Goal: Book appointment/travel/reservation

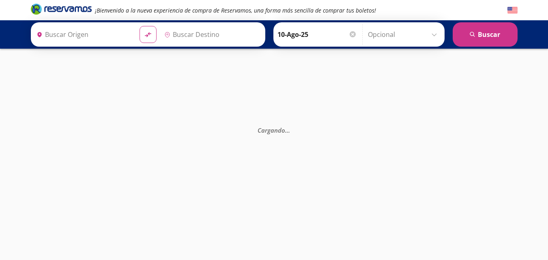
type input "[GEOGRAPHIC_DATA], [GEOGRAPHIC_DATA]"
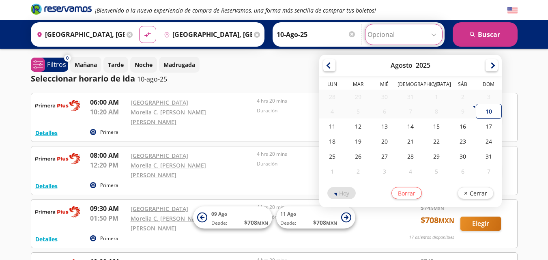
click at [436, 34] on input "Opcional" at bounding box center [404, 34] width 73 height 20
click at [330, 127] on div "11" at bounding box center [332, 126] width 26 height 15
type input "11-Ago-25"
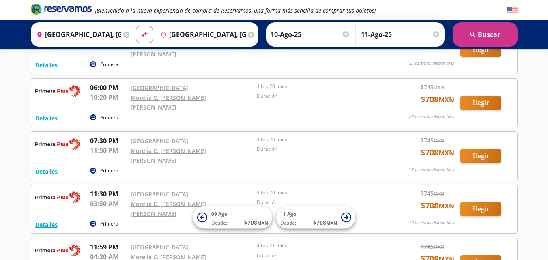
scroll to position [575, 0]
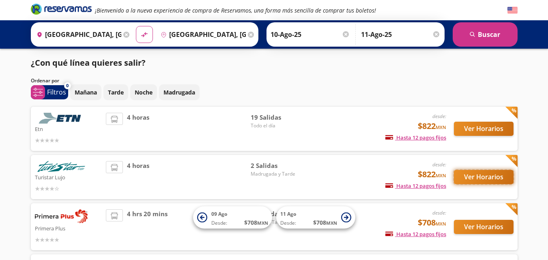
click at [480, 175] on button "Ver Horarios" at bounding box center [484, 177] width 60 height 14
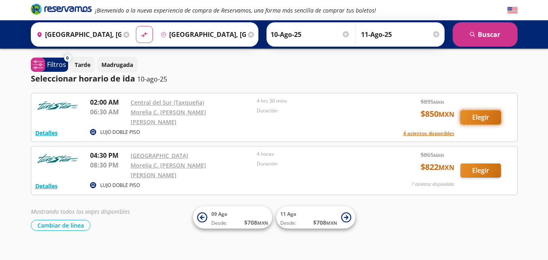
click at [479, 115] on button "Elegir" at bounding box center [481, 117] width 41 height 14
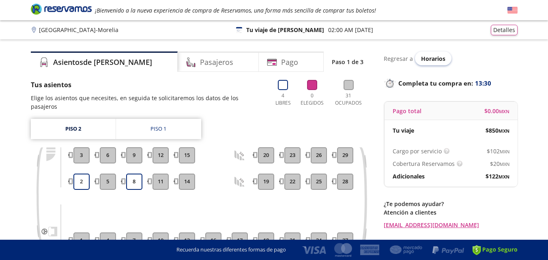
click at [431, 59] on span "Horarios" at bounding box center [433, 59] width 24 height 8
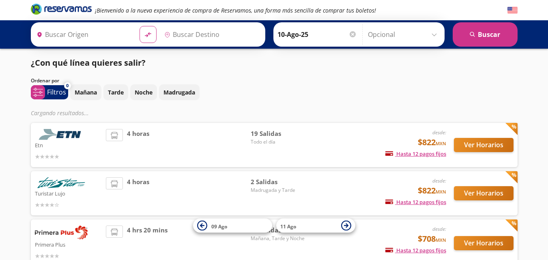
type input "[GEOGRAPHIC_DATA], [GEOGRAPHIC_DATA]"
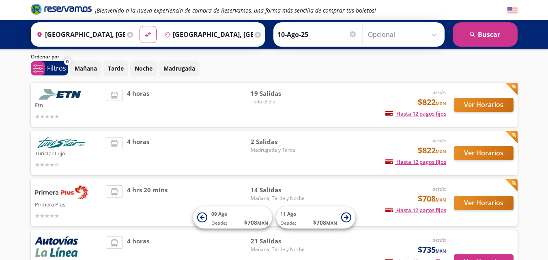
scroll to position [41, 0]
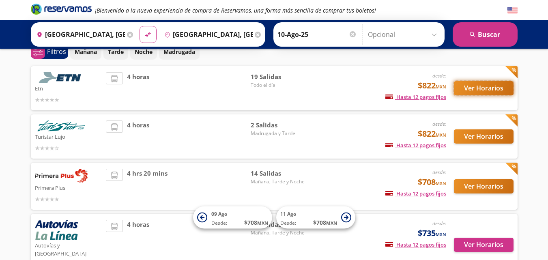
click at [478, 91] on button "Ver Horarios" at bounding box center [484, 88] width 60 height 14
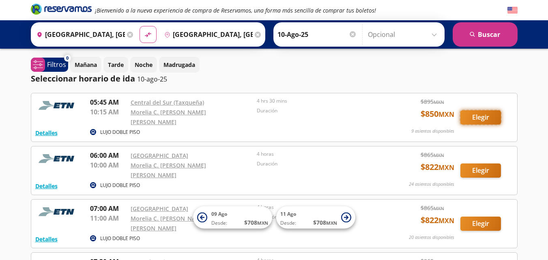
click at [482, 115] on button "Elegir" at bounding box center [481, 117] width 41 height 14
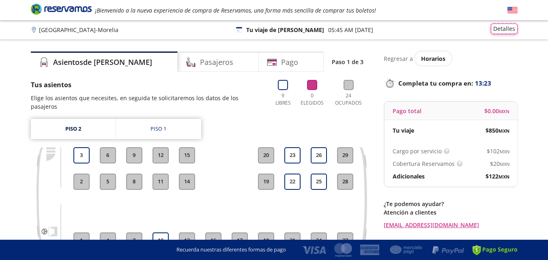
click at [505, 28] on button "Detalles" at bounding box center [504, 29] width 27 height 11
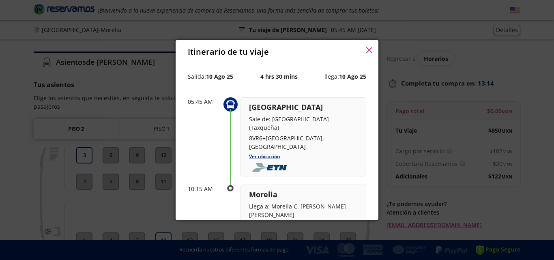
click at [367, 50] on icon "button" at bounding box center [369, 50] width 6 height 6
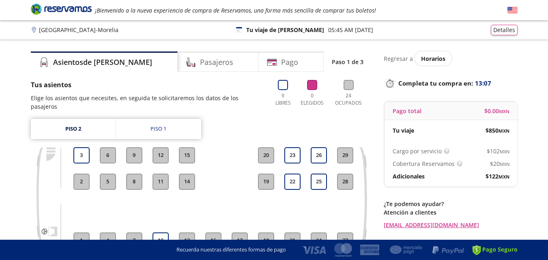
click at [342, 30] on p "05:45 AM [DATE]" at bounding box center [350, 30] width 45 height 9
click at [507, 26] on button "Detalles" at bounding box center [504, 29] width 27 height 11
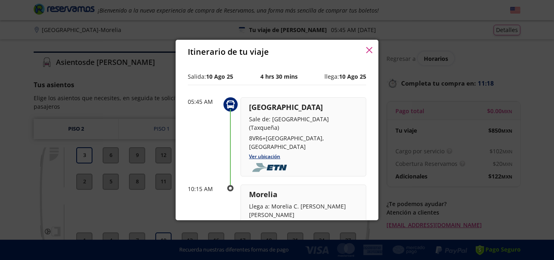
click at [213, 80] on b "10 Ago 25" at bounding box center [219, 77] width 27 height 8
click at [371, 48] on icon "button" at bounding box center [369, 50] width 6 height 6
